Goal: Task Accomplishment & Management: Manage account settings

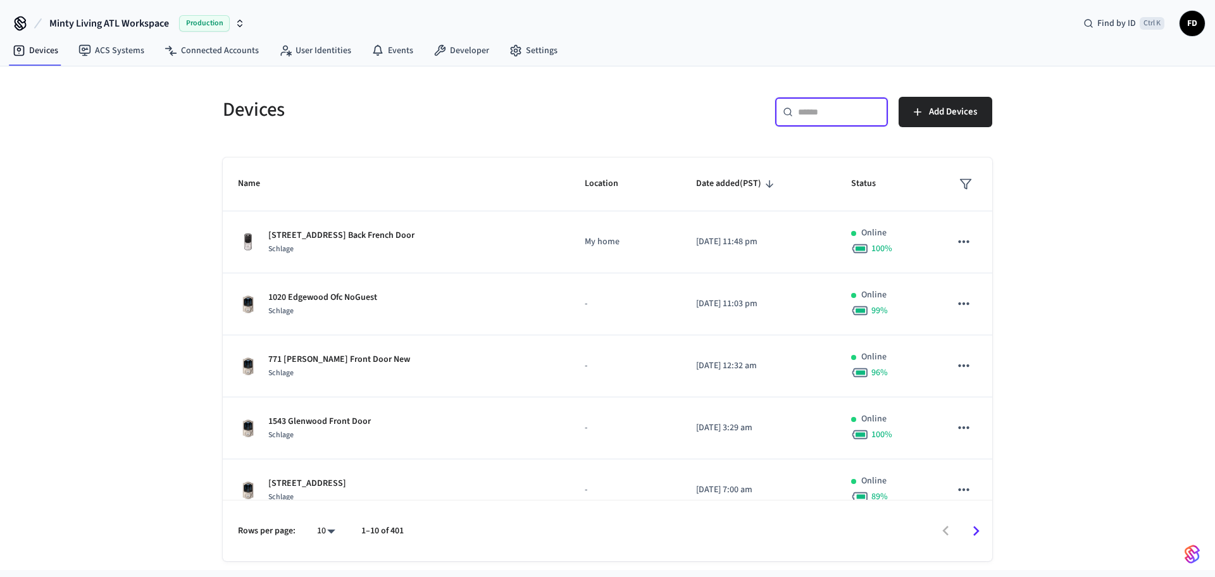
click at [831, 113] on input "text" at bounding box center [839, 112] width 82 height 13
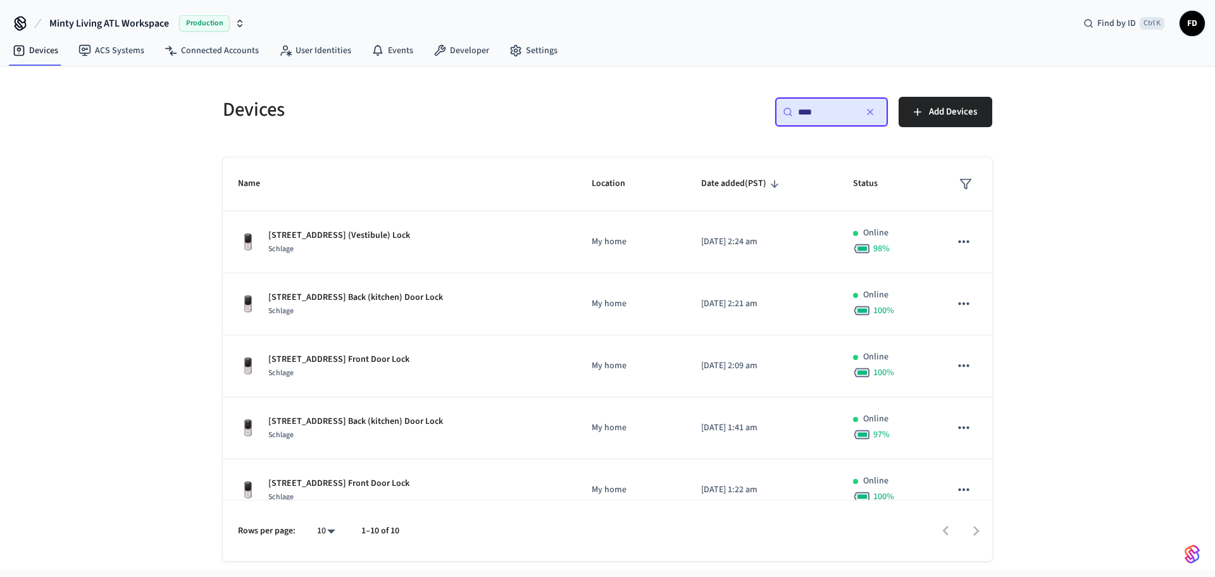
type input "****"
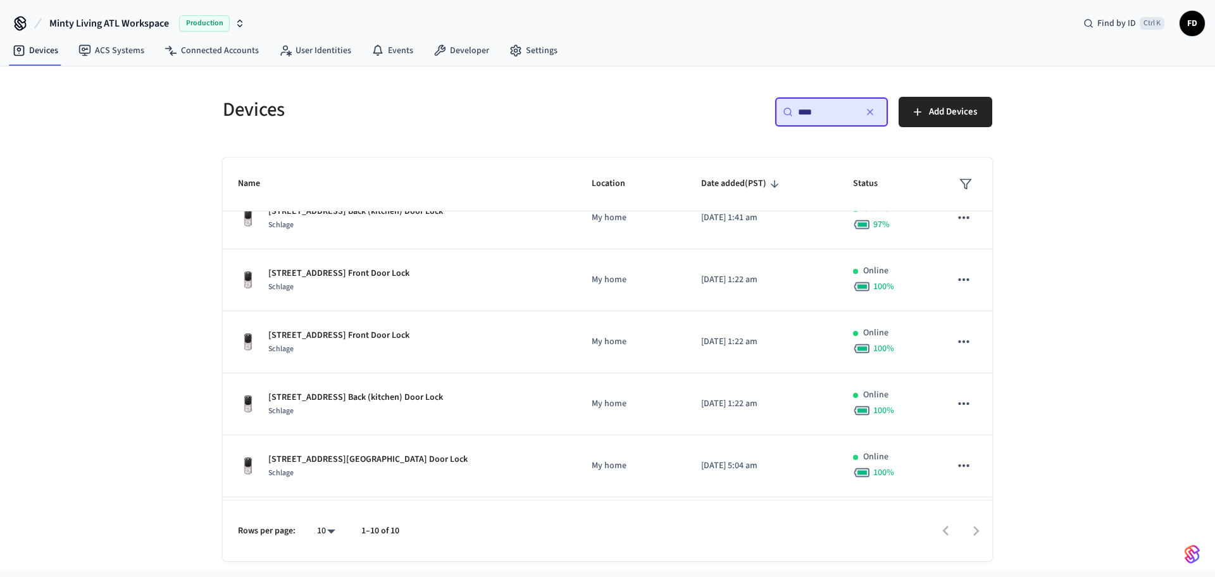
scroll to position [211, 0]
drag, startPoint x: 997, startPoint y: 377, endPoint x: 1002, endPoint y: 437, distance: 60.3
click at [1002, 437] on div "Devices ​ **** ​ Add Devices Name Location Date added (PST) Status 1187 Mansfie…" at bounding box center [607, 313] width 810 height 495
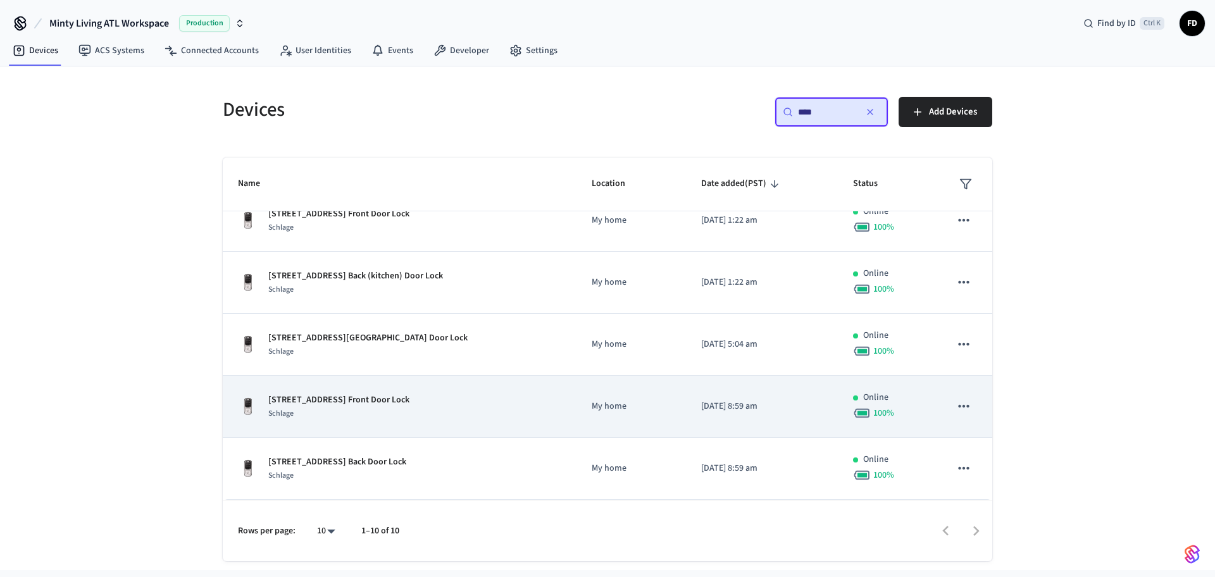
click at [454, 413] on div "[STREET_ADDRESS] Front Door Lock Schlage" at bounding box center [399, 407] width 323 height 27
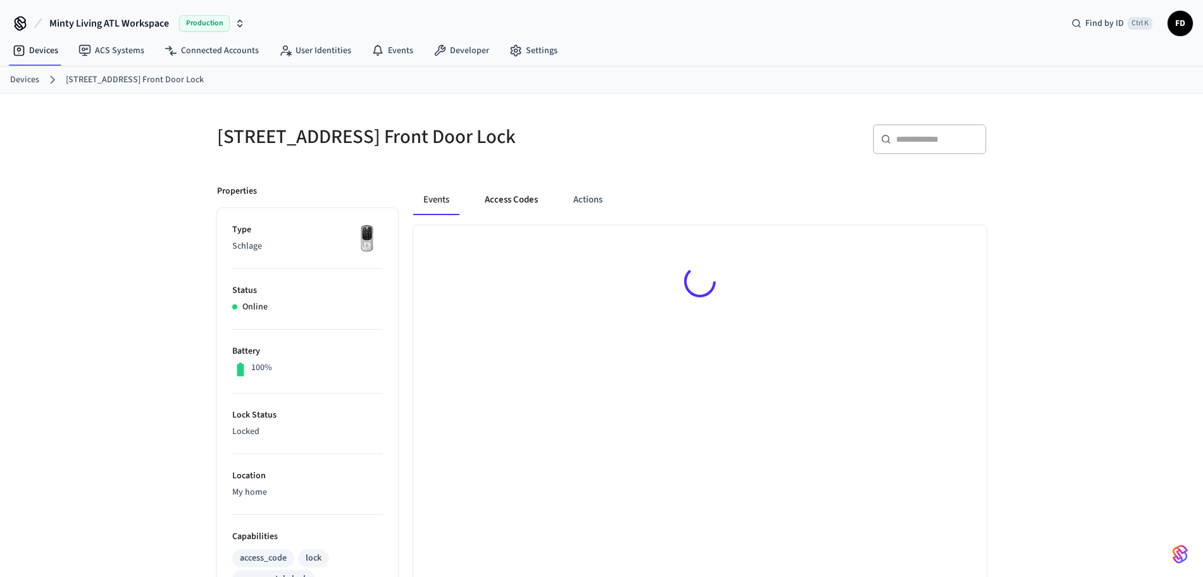
click at [527, 193] on button "Access Codes" at bounding box center [511, 200] width 73 height 30
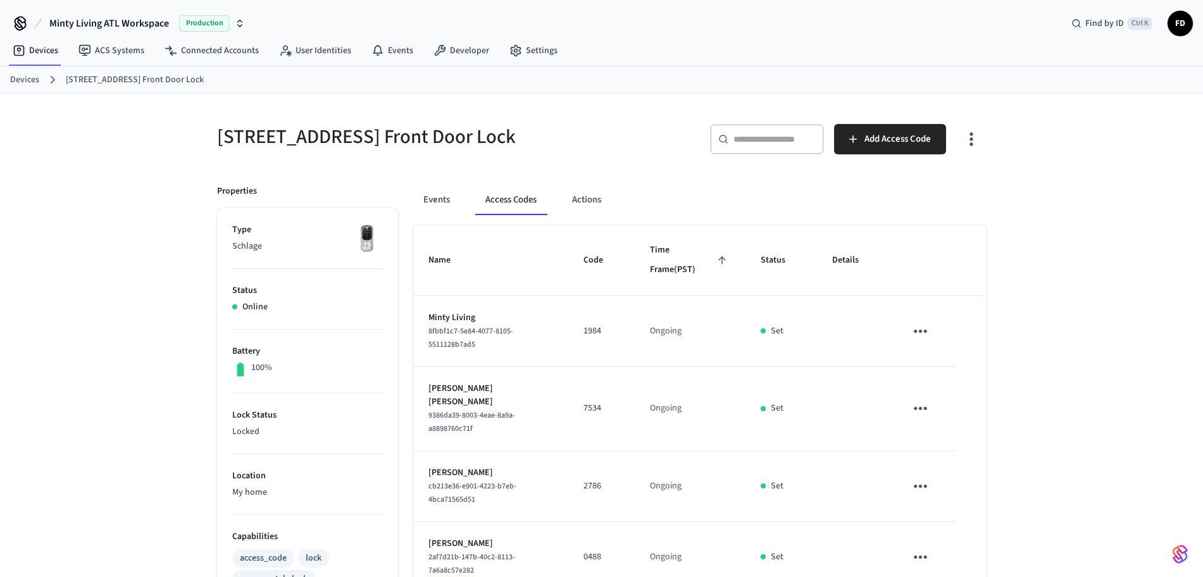
click at [17, 79] on link "Devices" at bounding box center [24, 79] width 29 height 13
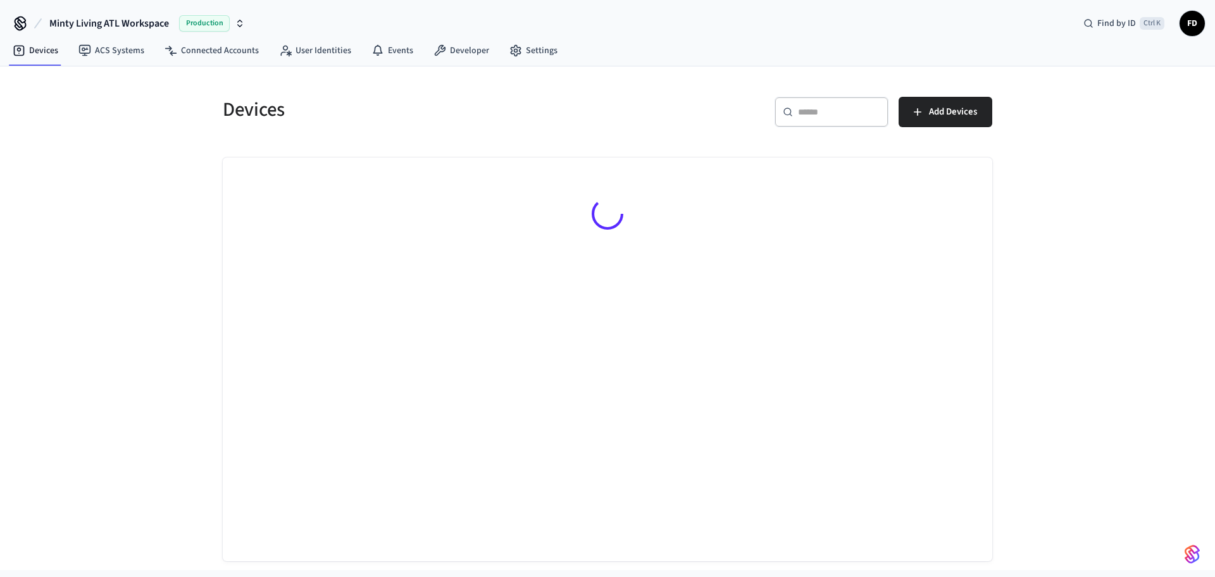
click at [831, 120] on div "​ ​" at bounding box center [832, 112] width 114 height 30
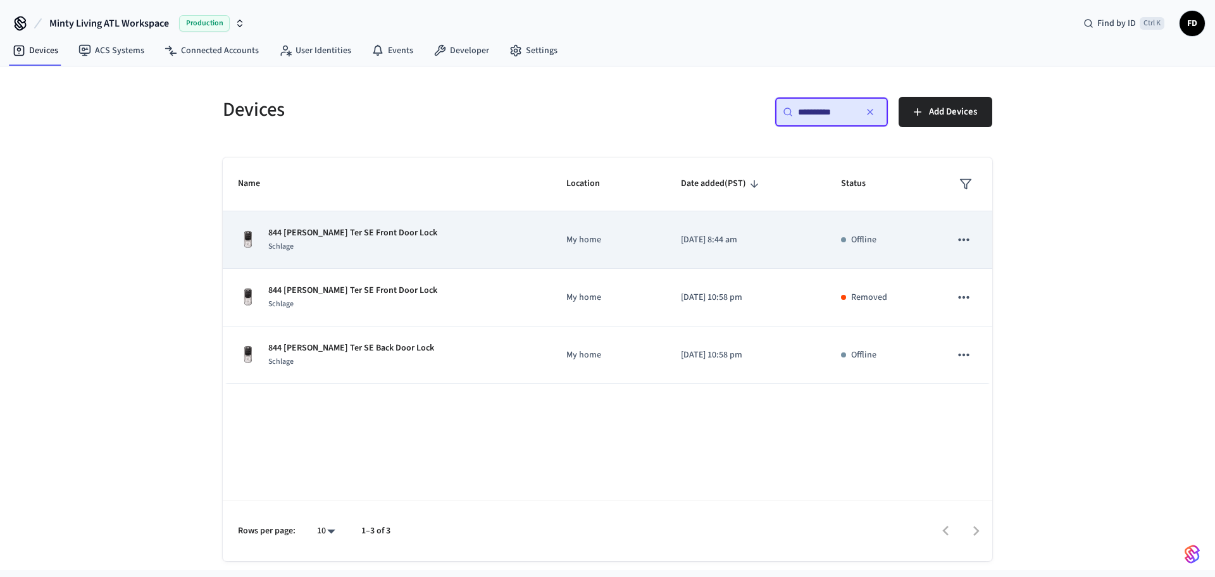
type input "**********"
click at [513, 251] on td "844 [PERSON_NAME] Ter SE Front Door Lock Schlage" at bounding box center [387, 240] width 328 height 58
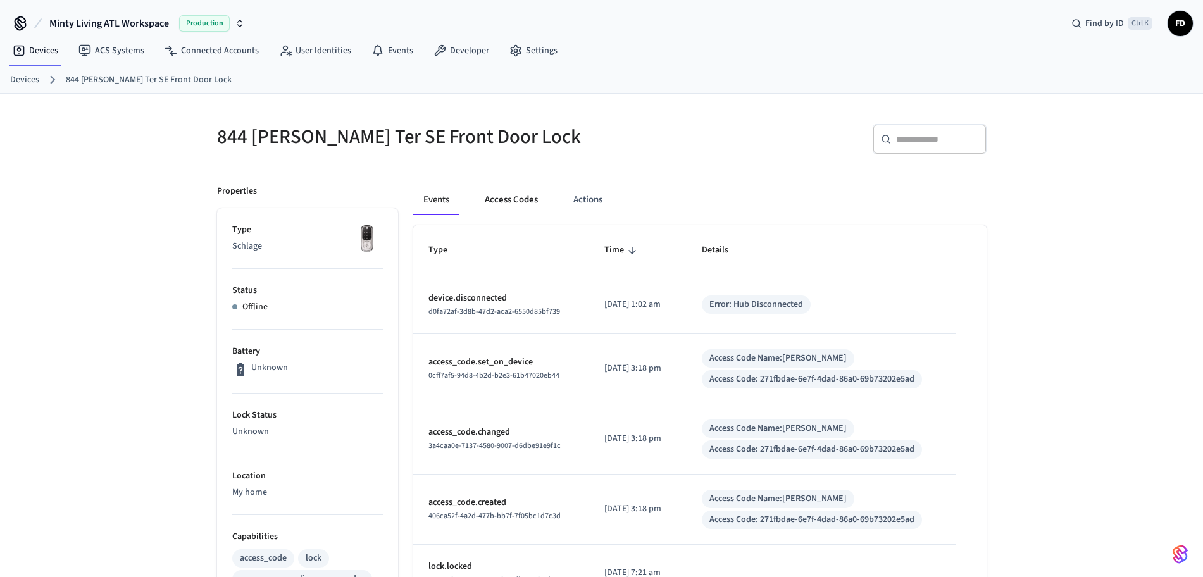
click at [520, 196] on button "Access Codes" at bounding box center [511, 200] width 73 height 30
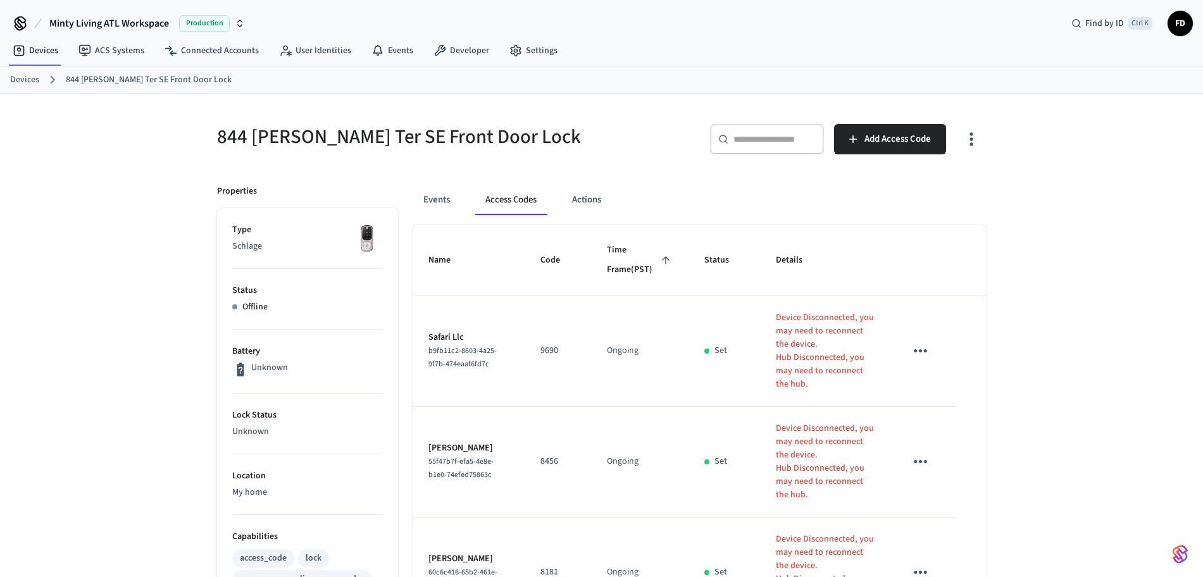
click at [23, 80] on link "Devices" at bounding box center [24, 79] width 29 height 13
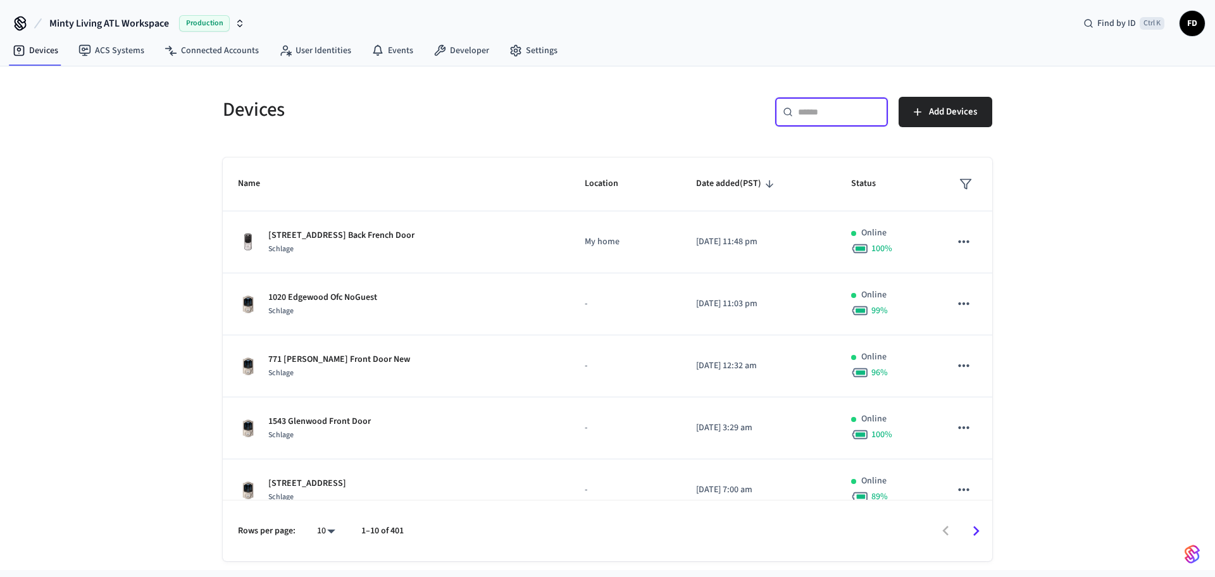
click at [809, 111] on input "text" at bounding box center [839, 112] width 82 height 13
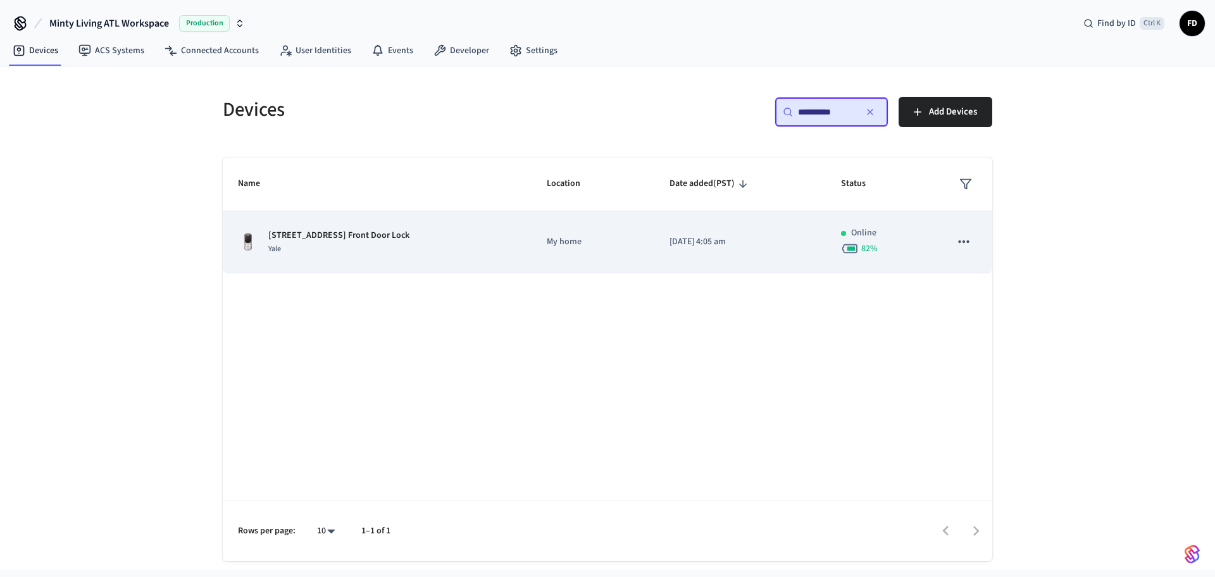
type input "**********"
click at [532, 259] on td "[STREET_ADDRESS] Front Door Lock Yale" at bounding box center [377, 242] width 309 height 62
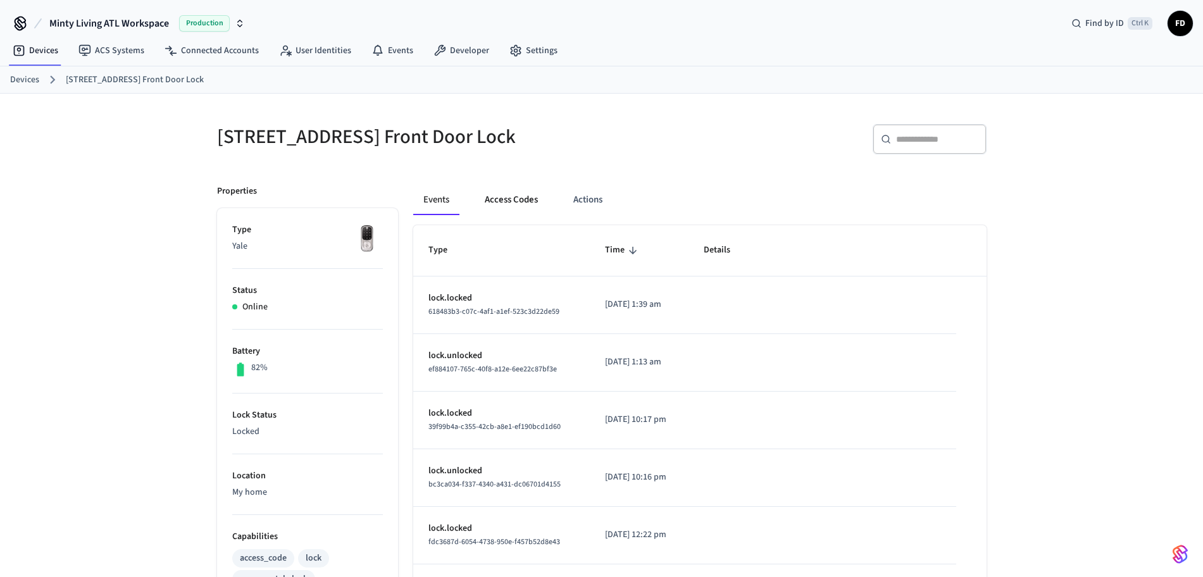
click at [511, 196] on button "Access Codes" at bounding box center [511, 200] width 73 height 30
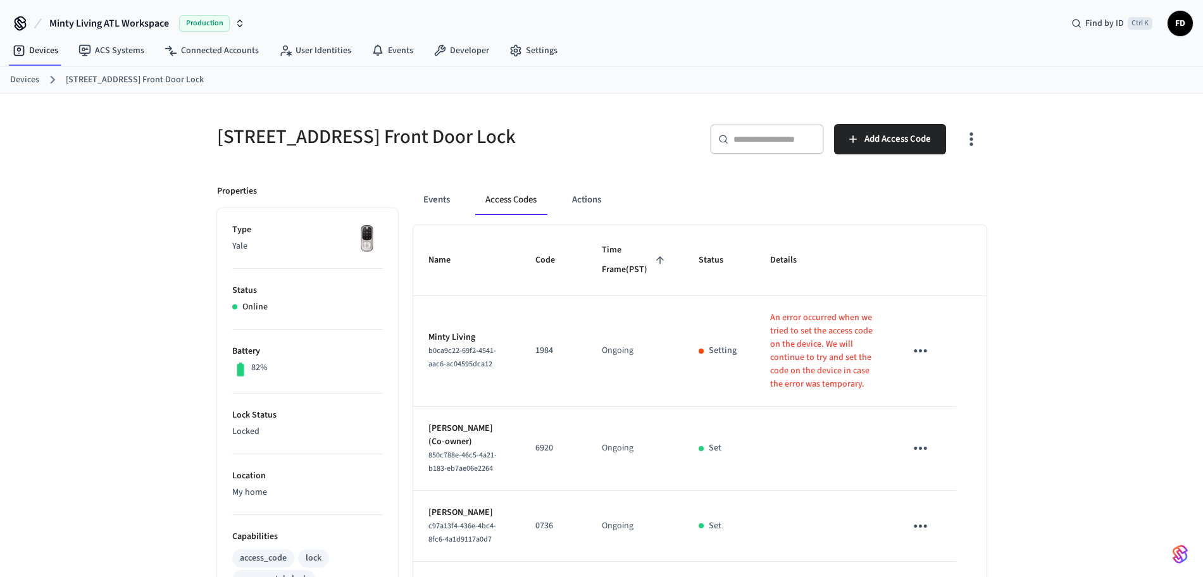
click at [22, 82] on link "Devices" at bounding box center [24, 79] width 29 height 13
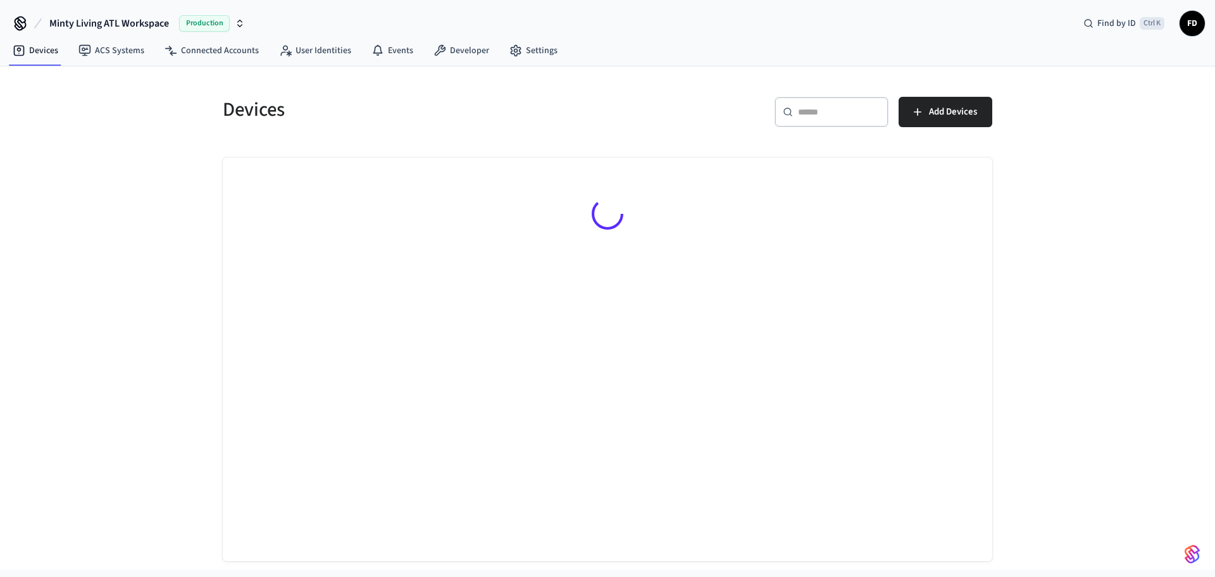
click at [827, 120] on div "​ ​" at bounding box center [832, 112] width 114 height 30
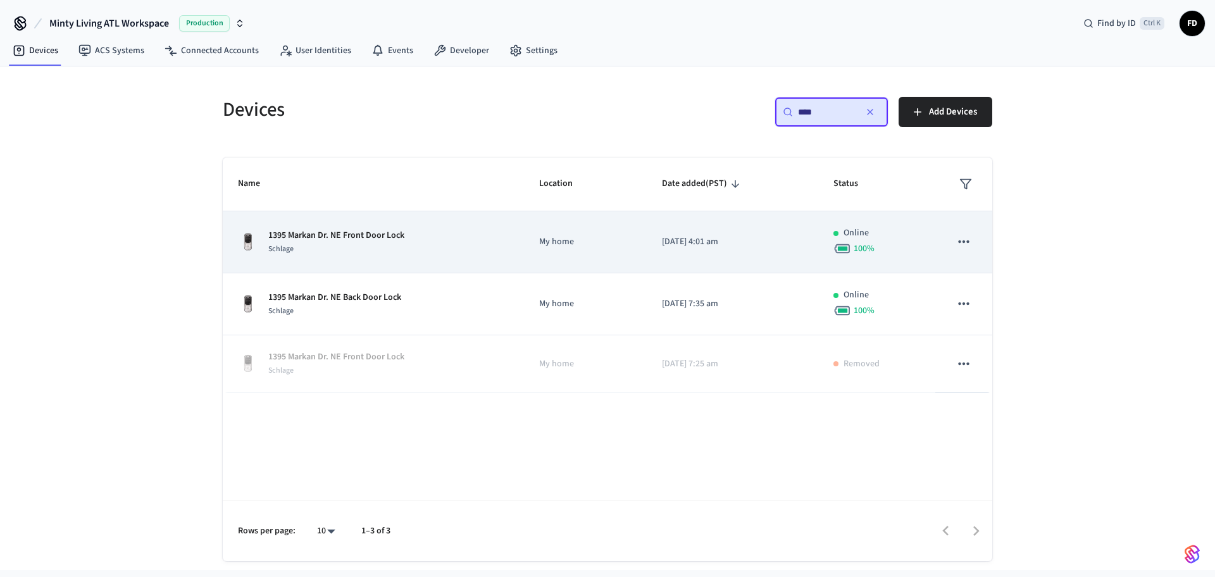
type input "****"
click at [499, 249] on div "1395 Markan Dr. NE Front Door Lock Schlage" at bounding box center [373, 242] width 271 height 27
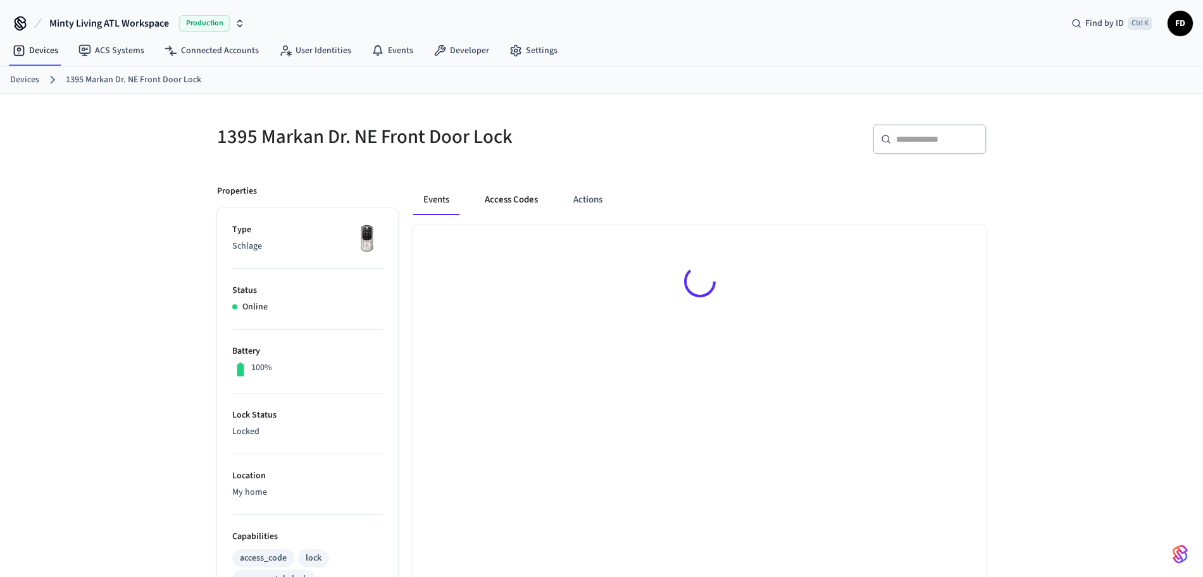
click at [517, 190] on button "Access Codes" at bounding box center [511, 200] width 73 height 30
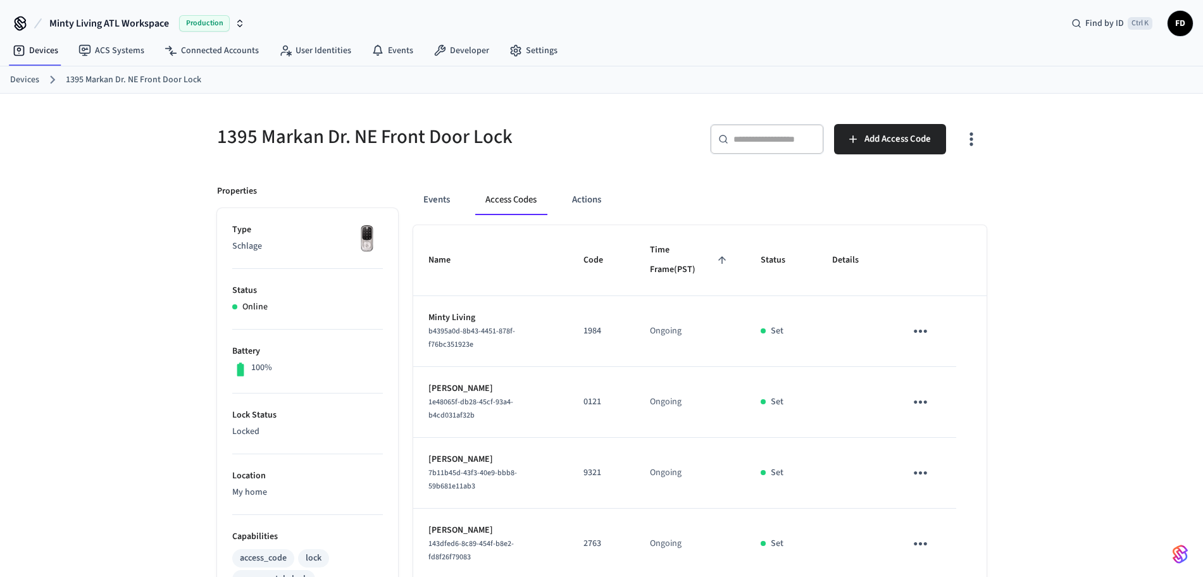
drag, startPoint x: 27, startPoint y: 88, endPoint x: 29, endPoint y: 78, distance: 9.8
click at [29, 78] on div "Devices 1395 Markan Dr. NE Front Door Lock" at bounding box center [601, 79] width 1203 height 27
click at [29, 78] on link "Devices" at bounding box center [24, 79] width 29 height 13
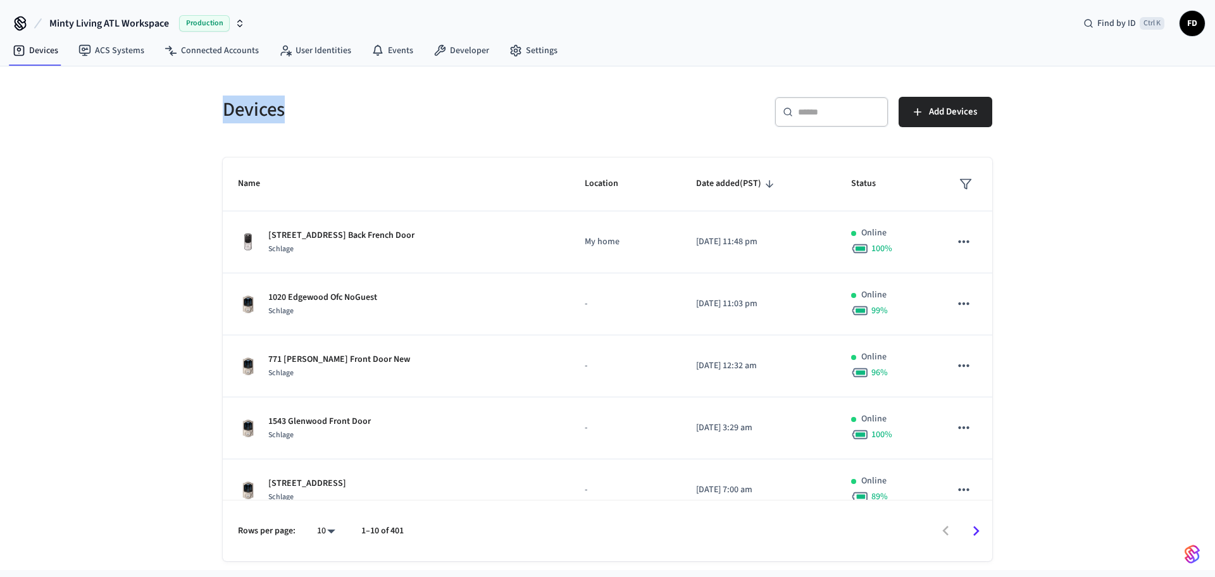
click at [29, 78] on div "Devices ​ ​ Add Devices Name Location Date added (PST) Status [STREET_ADDRESS] …" at bounding box center [607, 318] width 1215 height 504
click at [826, 117] on input "text" at bounding box center [839, 112] width 82 height 13
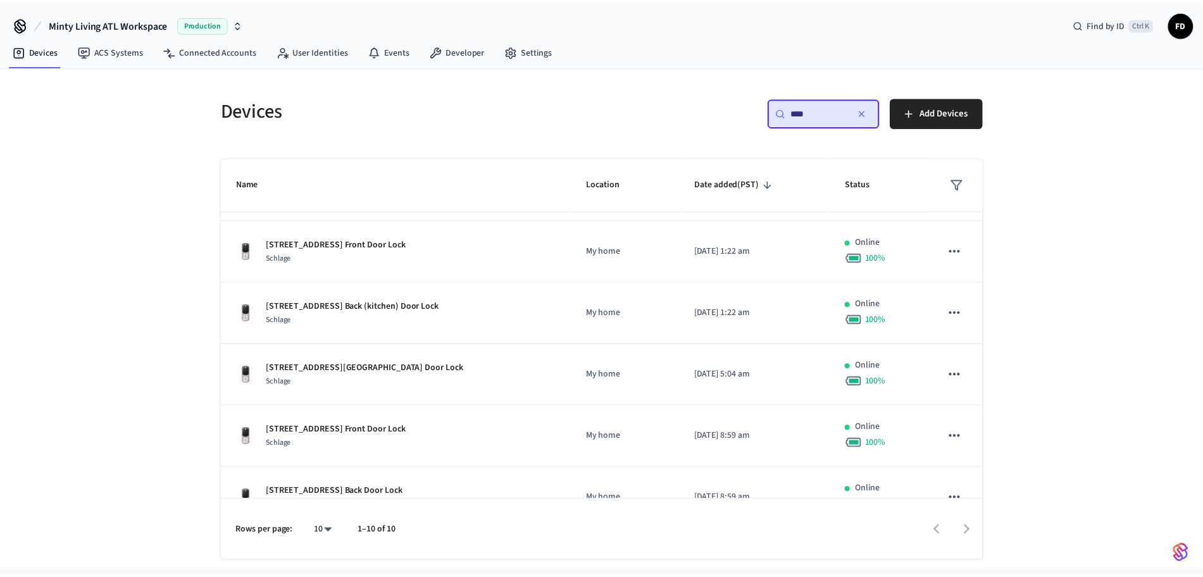
scroll to position [304, 0]
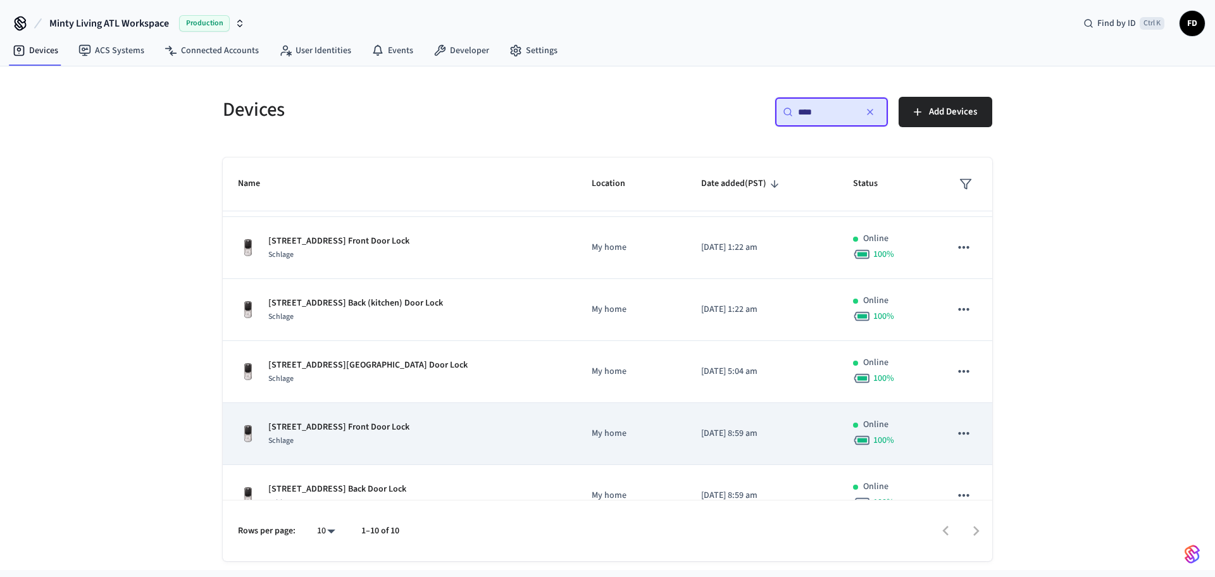
type input "****"
click at [545, 454] on td "[STREET_ADDRESS] Front Door Lock Schlage" at bounding box center [400, 434] width 354 height 62
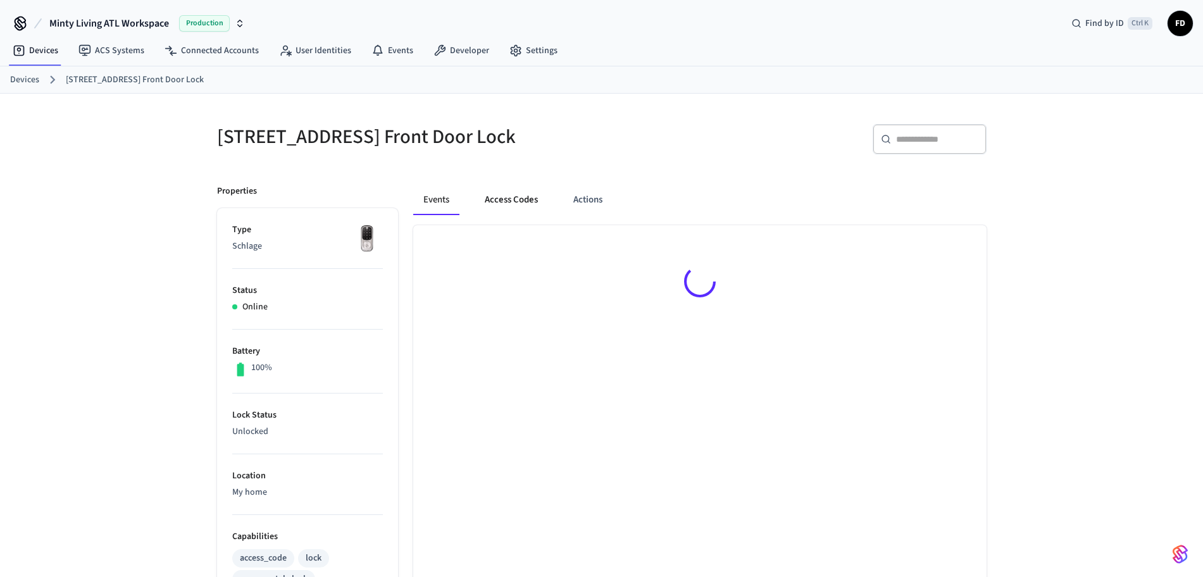
click at [492, 198] on button "Access Codes" at bounding box center [511, 200] width 73 height 30
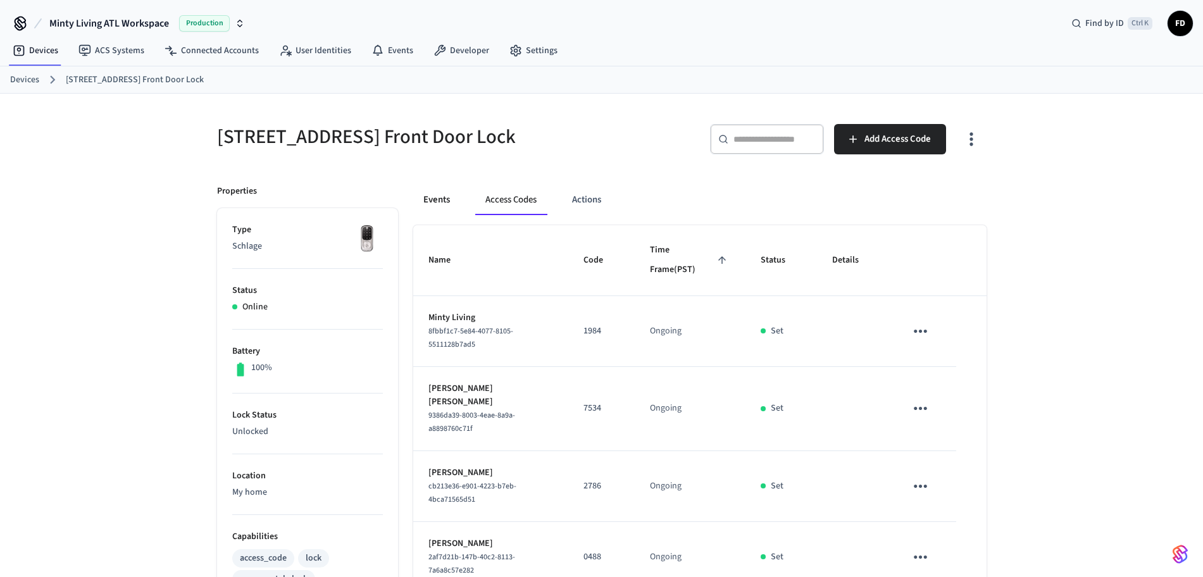
click at [442, 202] on button "Events" at bounding box center [436, 200] width 47 height 30
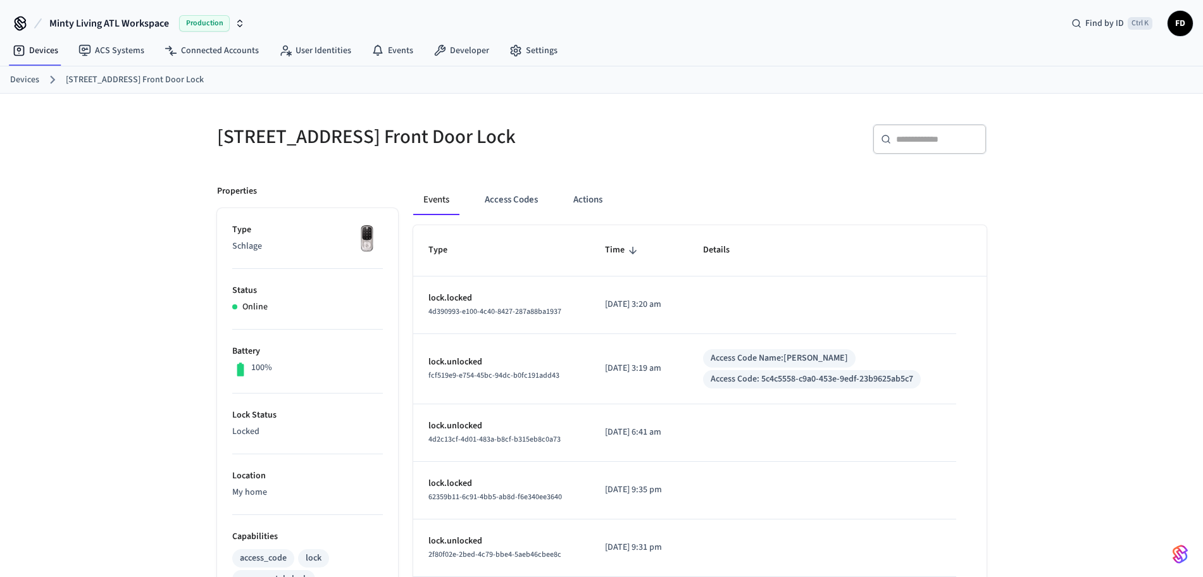
click at [22, 83] on link "Devices" at bounding box center [24, 79] width 29 height 13
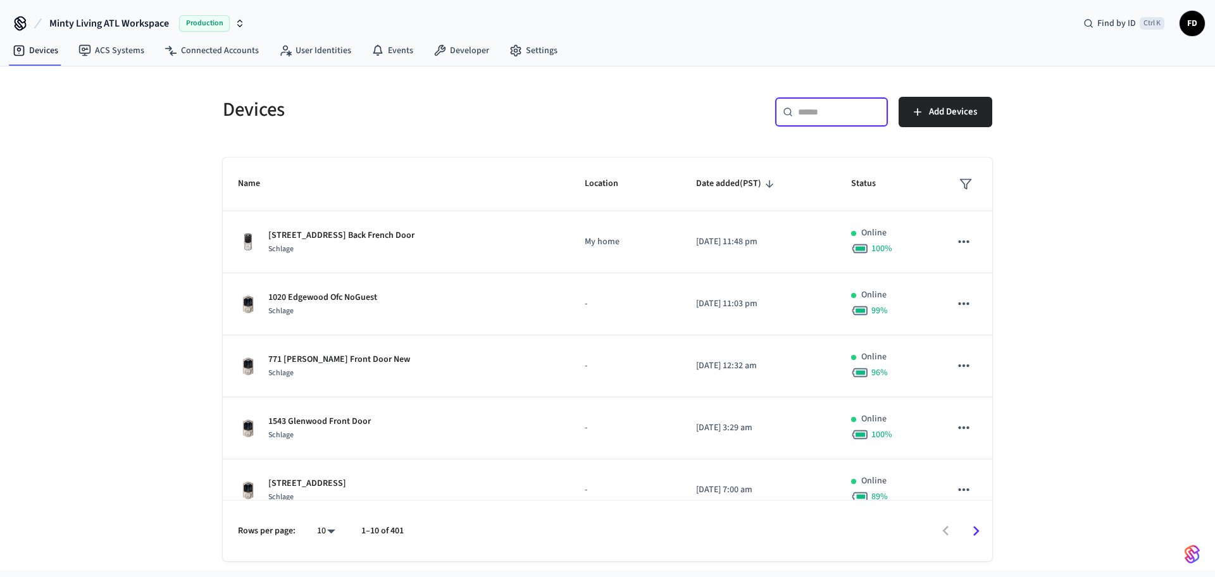
click at [873, 108] on input "text" at bounding box center [839, 112] width 82 height 13
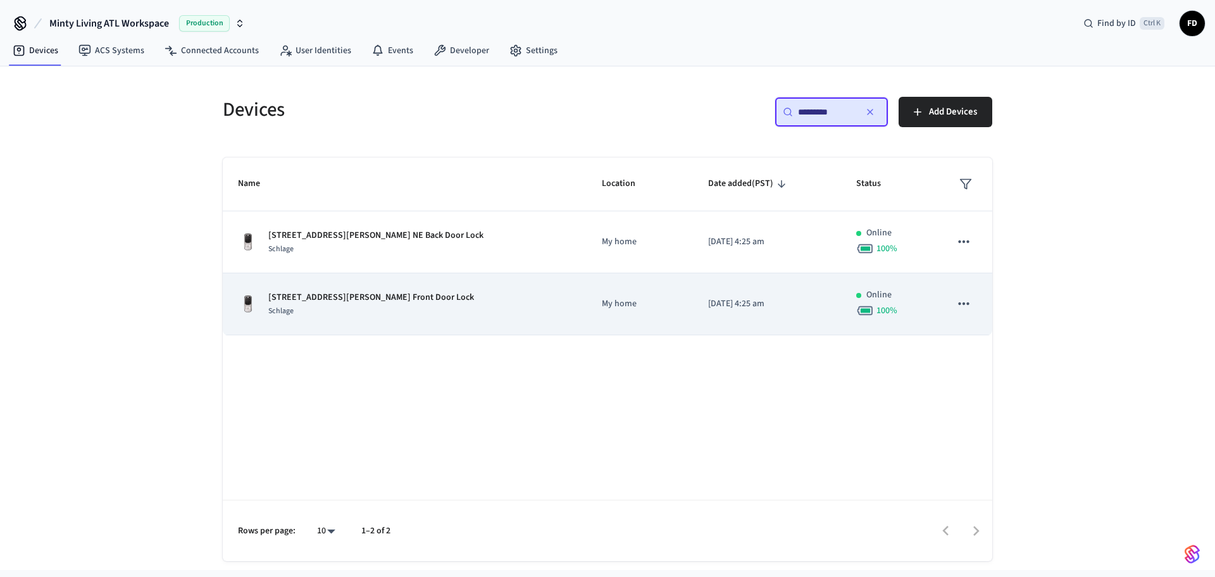
type input "*********"
click at [435, 304] on div "[STREET_ADDRESS][PERSON_NAME] NE Front Door Lock Schlage" at bounding box center [404, 304] width 333 height 27
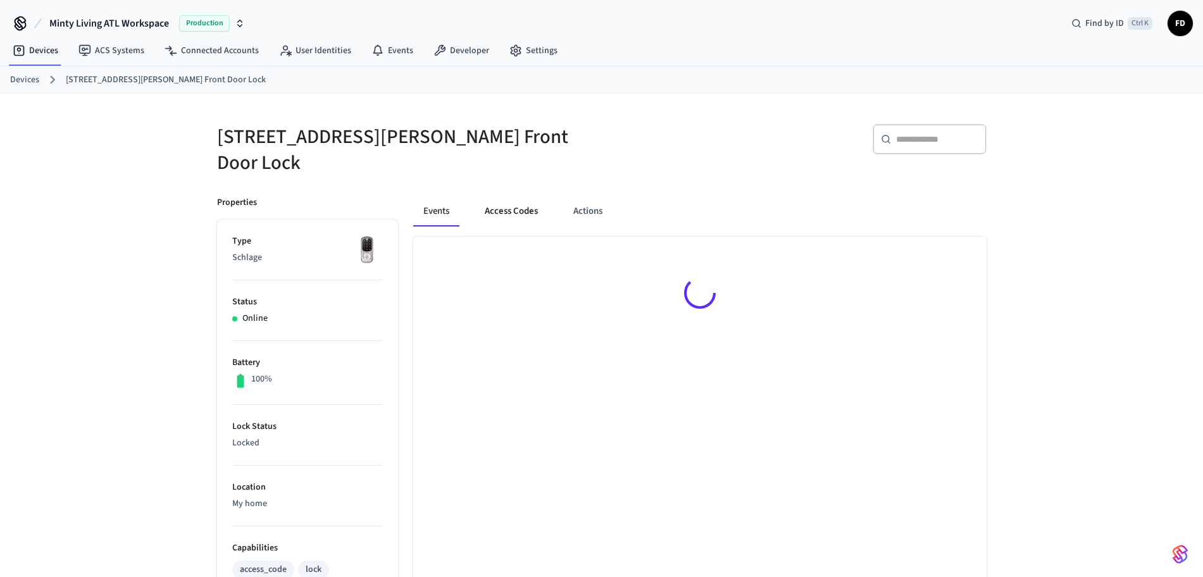
click at [521, 204] on button "Access Codes" at bounding box center [511, 211] width 73 height 30
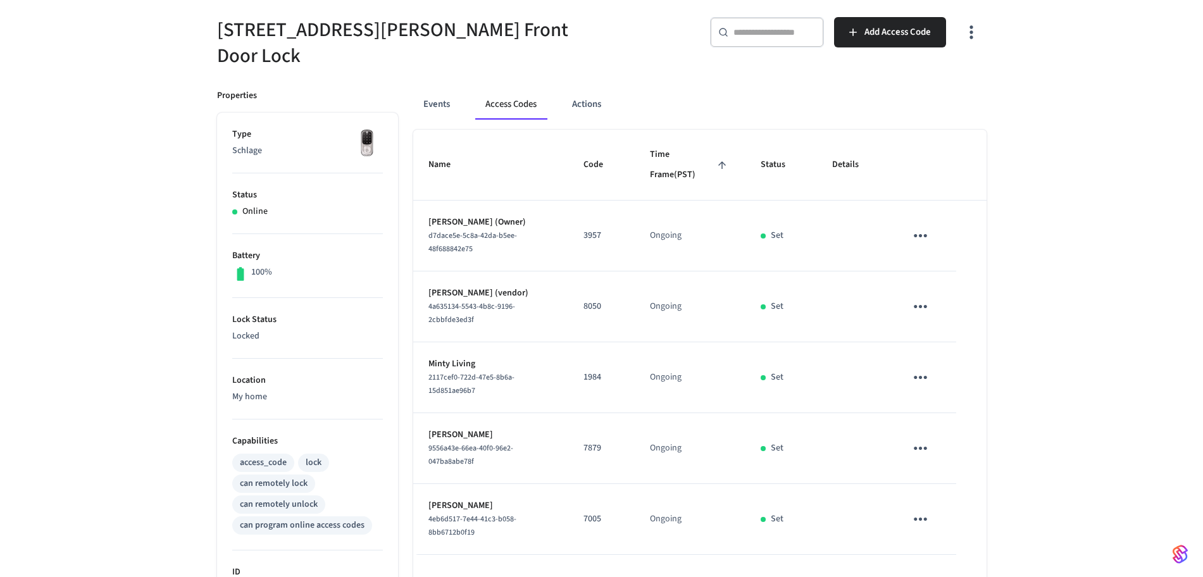
scroll to position [103, 0]
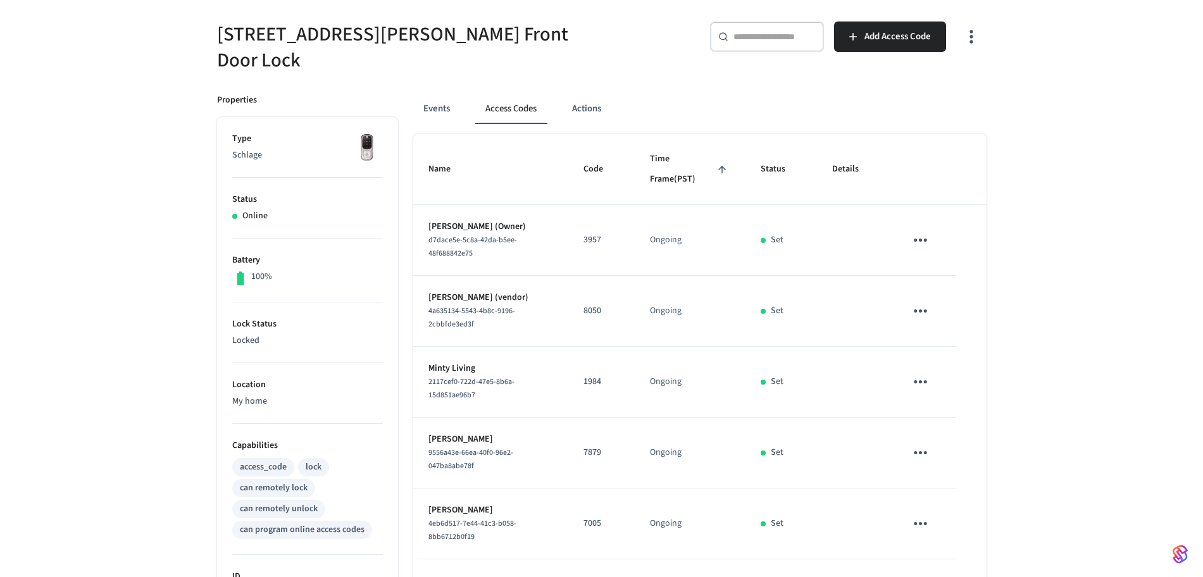
click at [147, 89] on div "[STREET_ADDRESS][PERSON_NAME] Front Door Lock ​ ​ Add Access Code Properties Ty…" at bounding box center [601, 395] width 1203 height 809
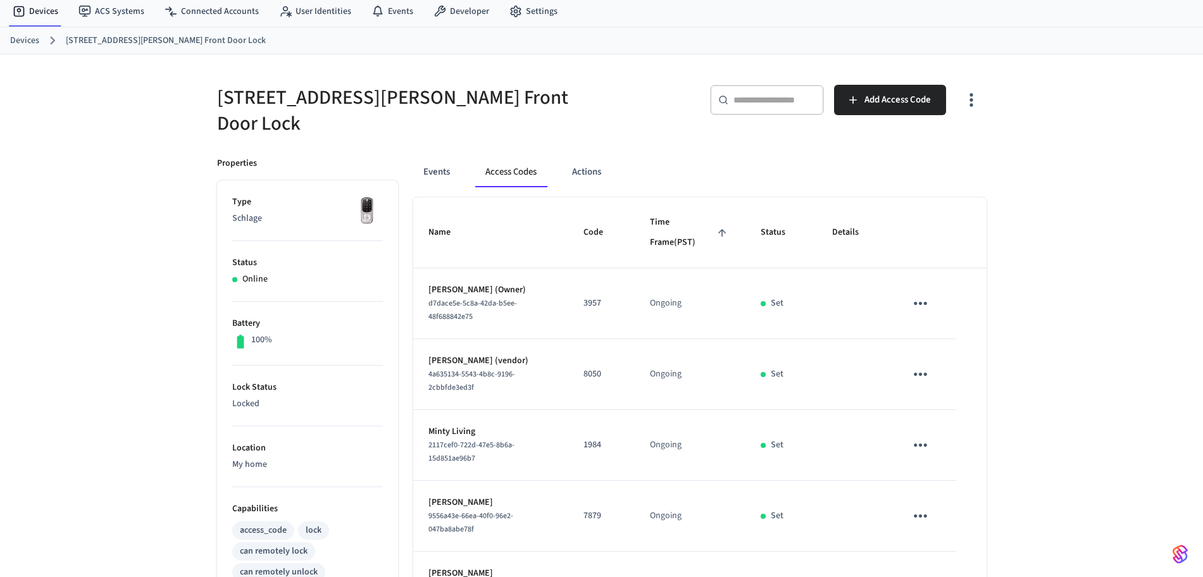
scroll to position [8, 0]
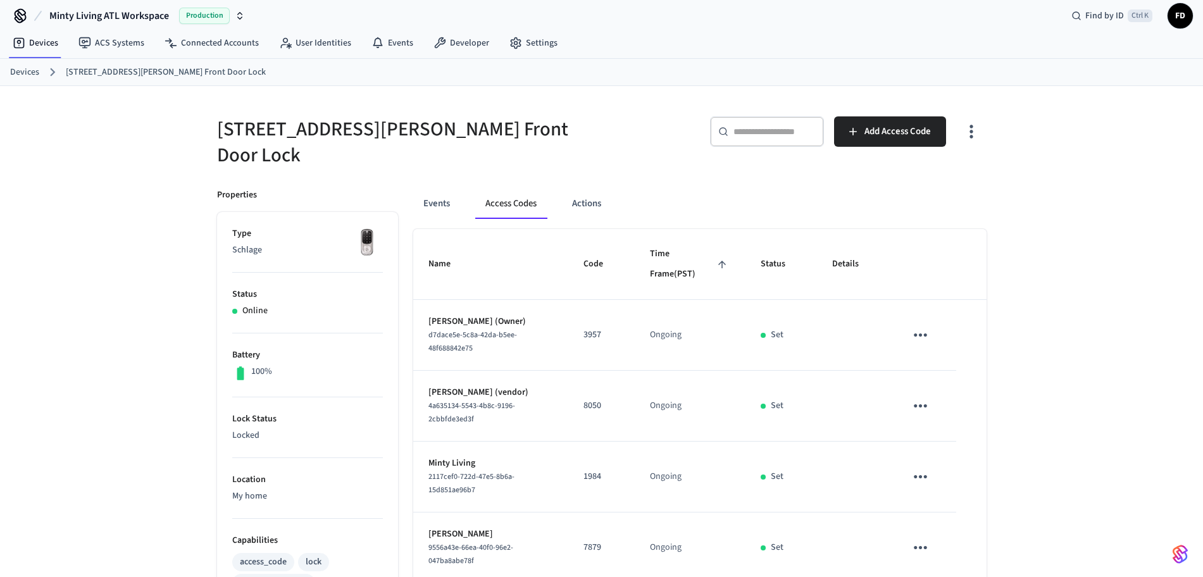
click at [34, 75] on link "Devices" at bounding box center [24, 72] width 29 height 13
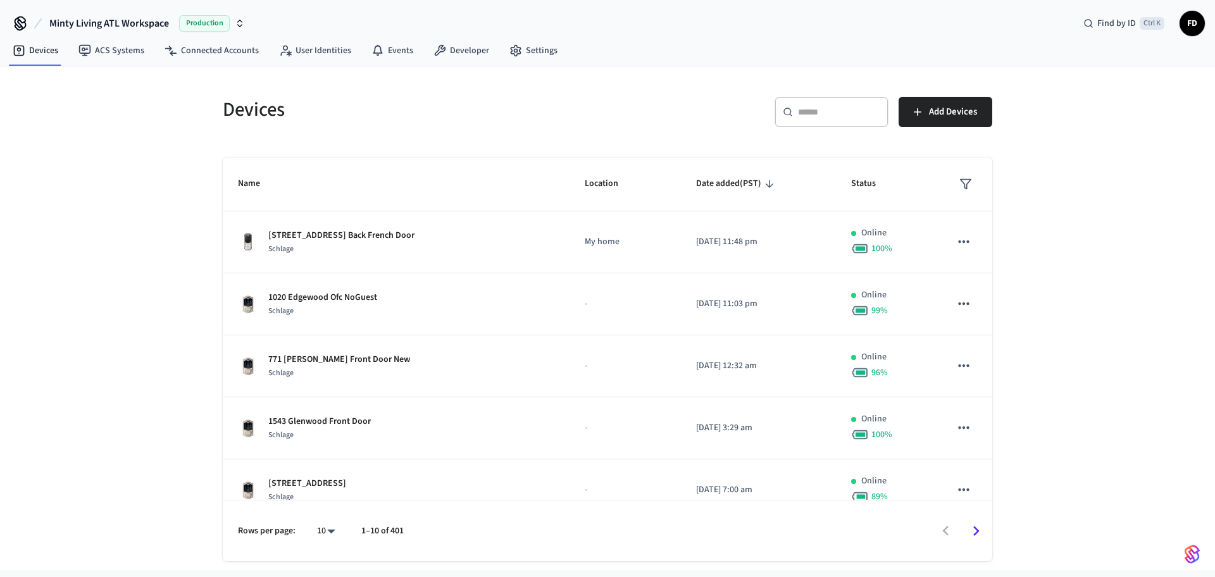
click at [830, 106] on input "text" at bounding box center [839, 112] width 82 height 13
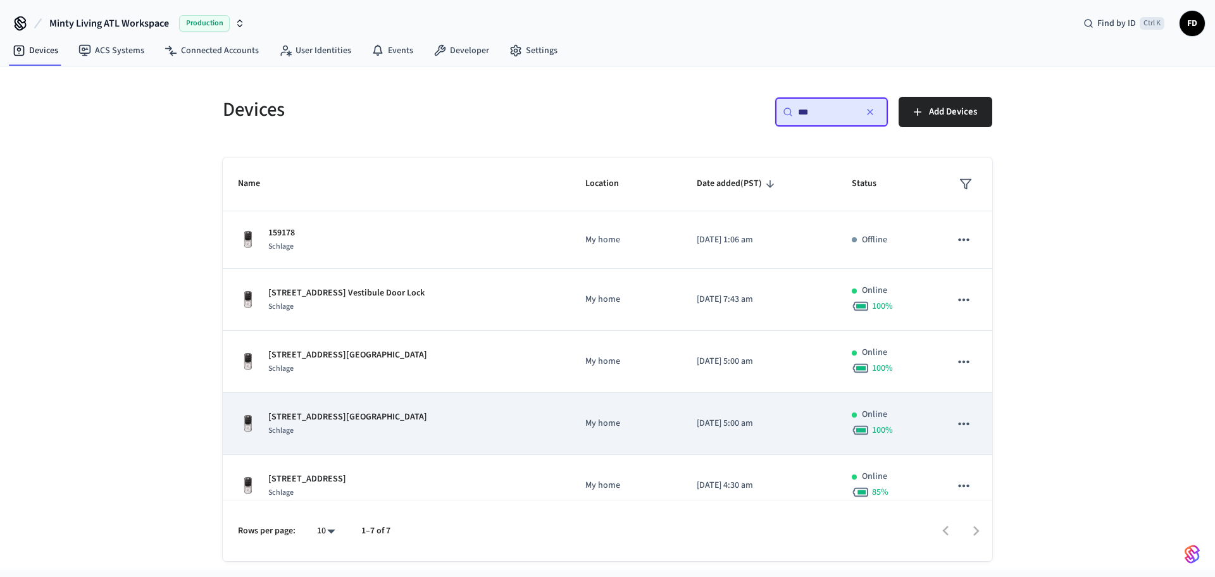
type input "***"
click at [583, 413] on td "My home" at bounding box center [625, 424] width 111 height 62
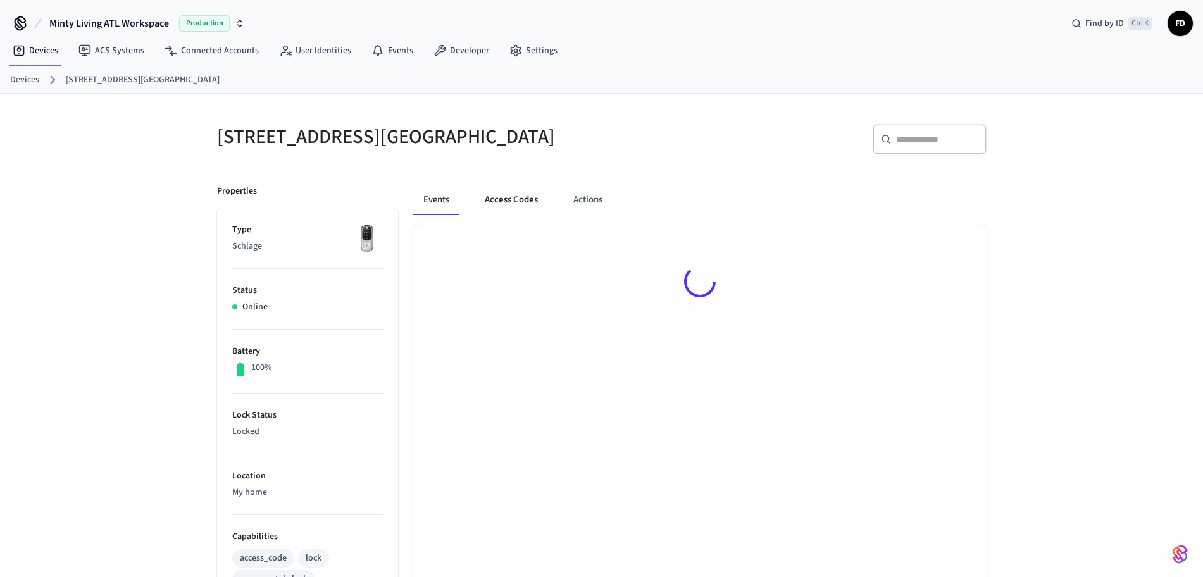
click at [521, 208] on button "Access Codes" at bounding box center [511, 200] width 73 height 30
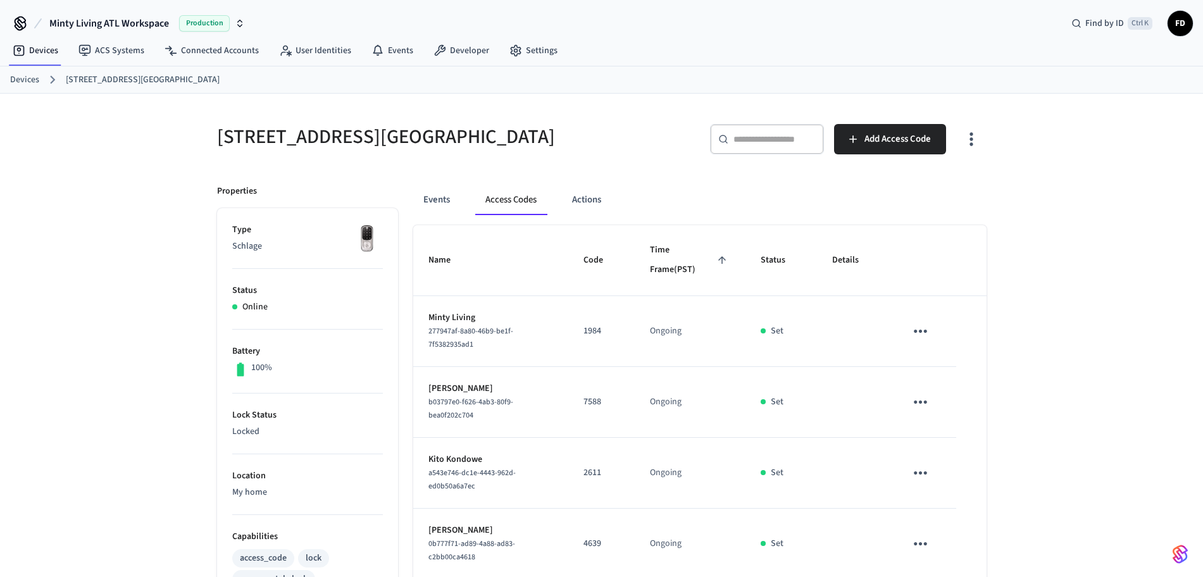
click at [24, 80] on link "Devices" at bounding box center [24, 79] width 29 height 13
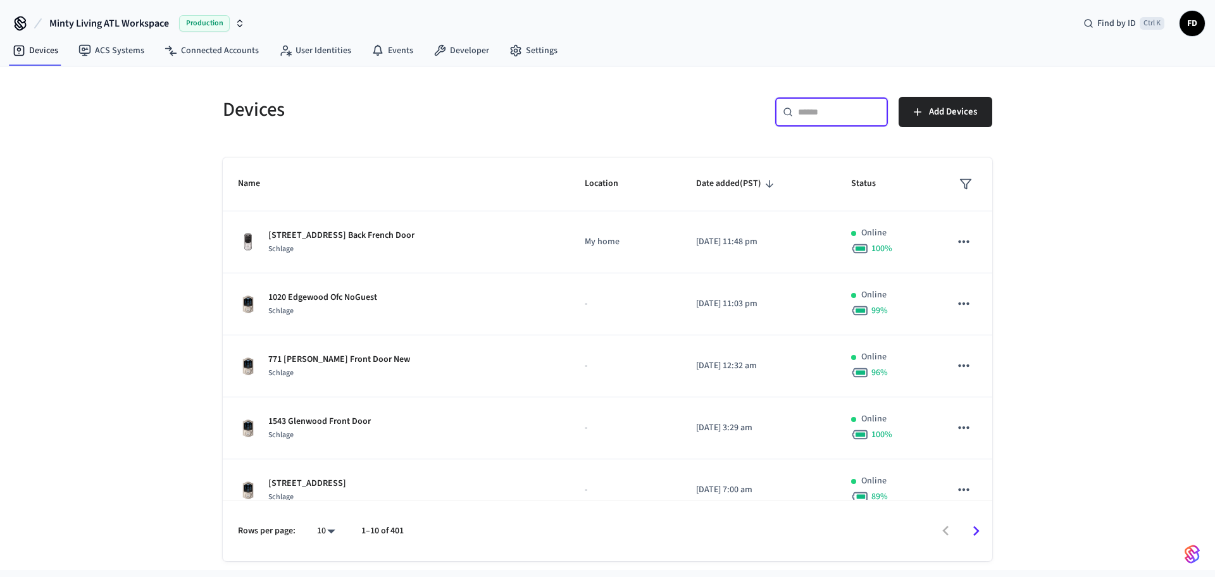
click at [815, 118] on input "text" at bounding box center [839, 112] width 82 height 13
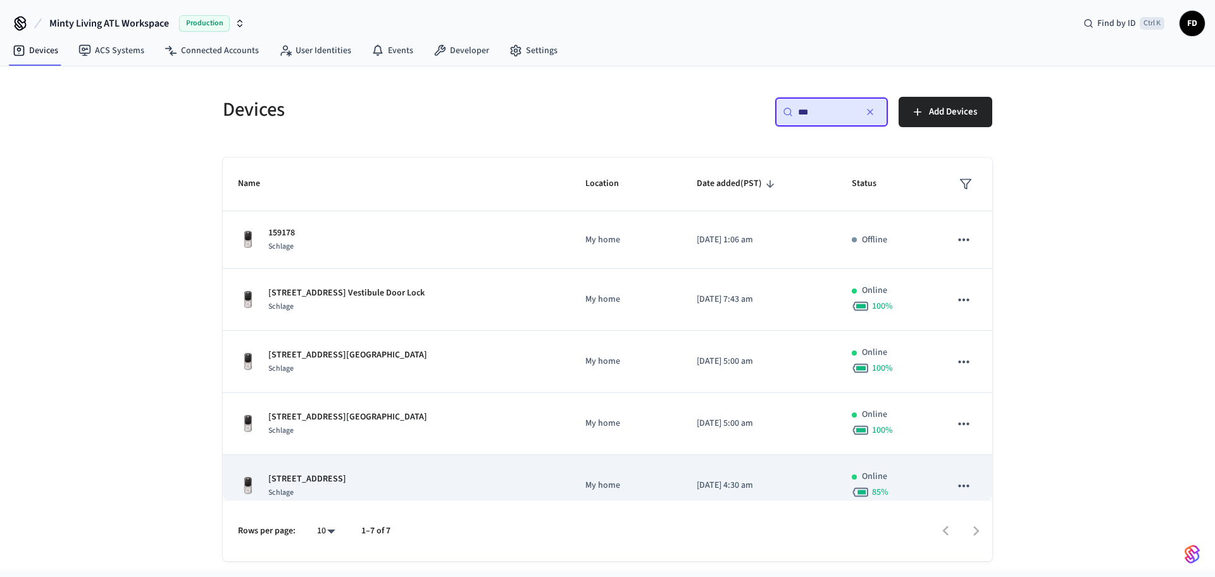
type input "***"
click at [428, 471] on td "[STREET_ADDRESS] Back Lock Schlage" at bounding box center [396, 486] width 347 height 62
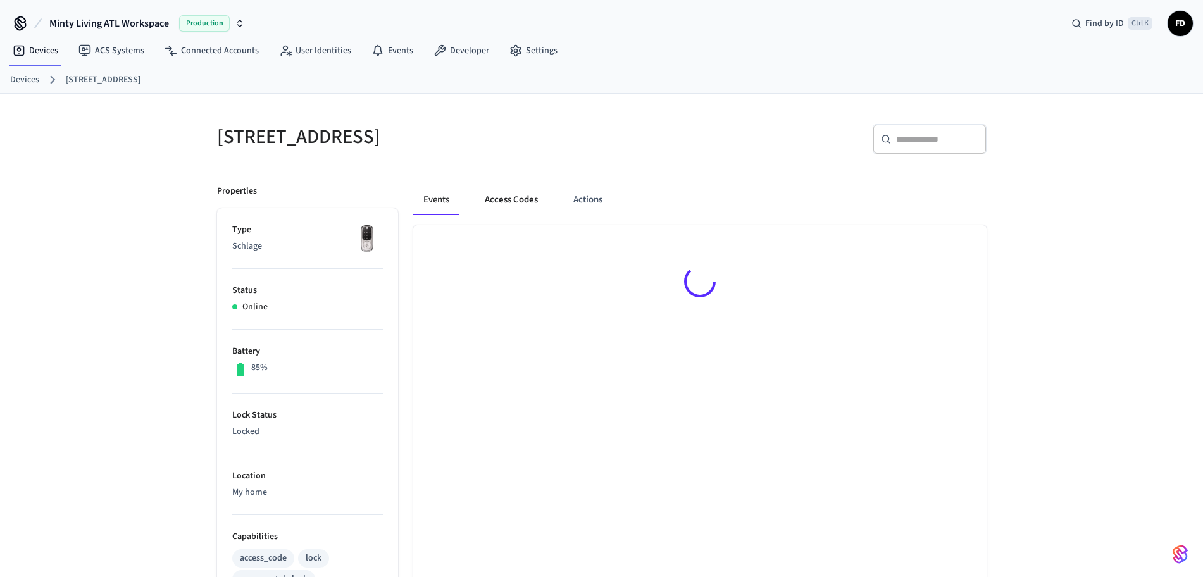
click at [528, 203] on button "Access Codes" at bounding box center [511, 200] width 73 height 30
